Goal: Information Seeking & Learning: Learn about a topic

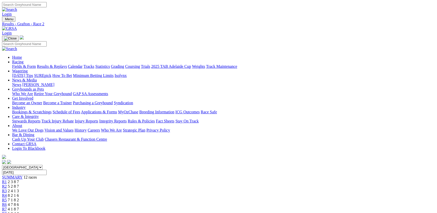
click at [67, 64] on link "Results & Replays" at bounding box center [52, 66] width 30 height 4
click at [19, 202] on span "5 7 8 1" at bounding box center [13, 204] width 11 height 4
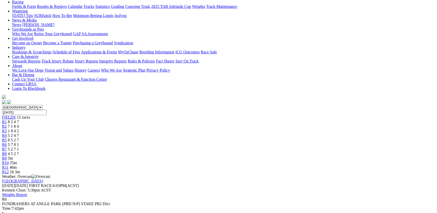
scroll to position [28, 0]
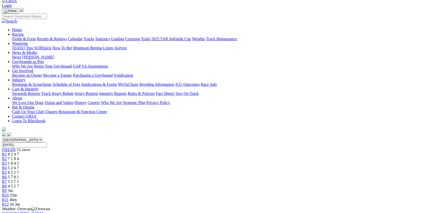
click at [19, 170] on span "8 5 2 7" at bounding box center [13, 172] width 11 height 4
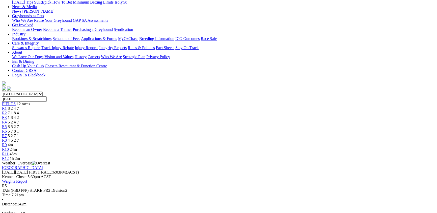
scroll to position [83, 0]
